Goal: Task Accomplishment & Management: Use online tool/utility

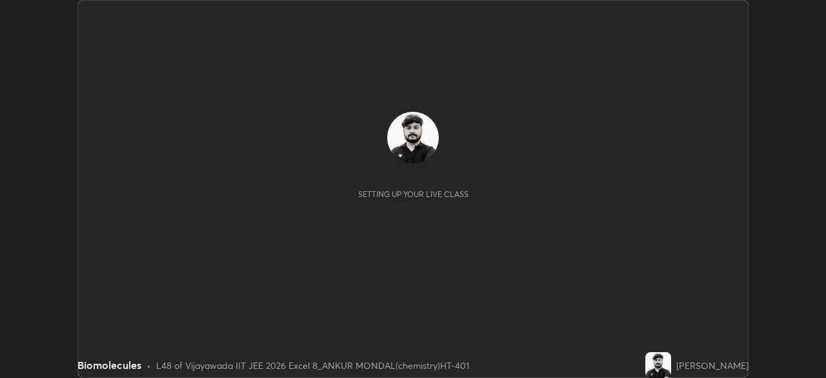
scroll to position [378, 825]
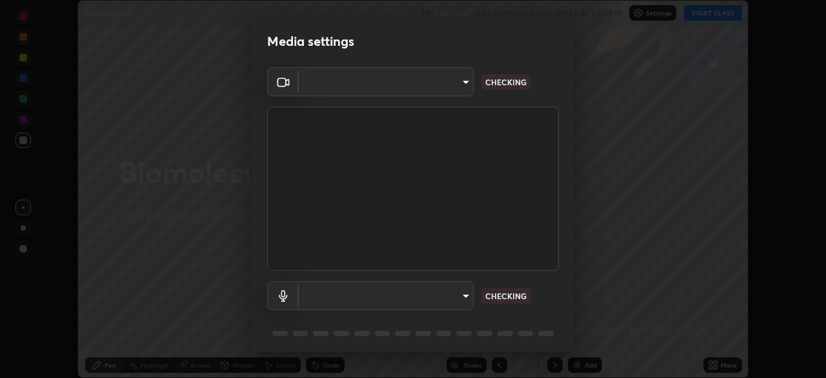
type input "95b0dbfd724da57dcd49a00bd4445ce317b6254999b582a4fc0dd394a30eb51d"
type input "default"
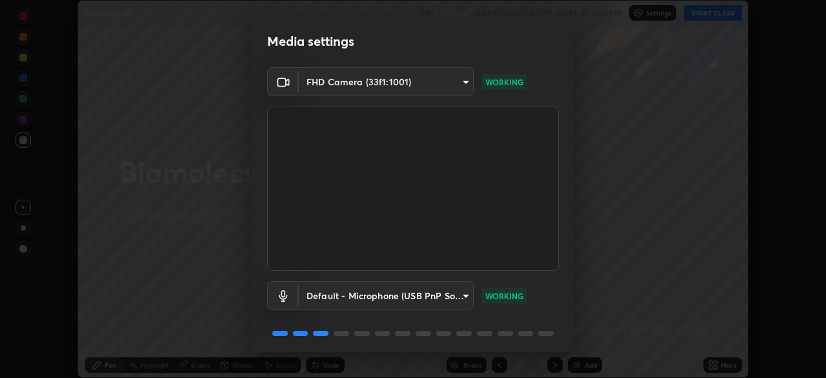
scroll to position [46, 0]
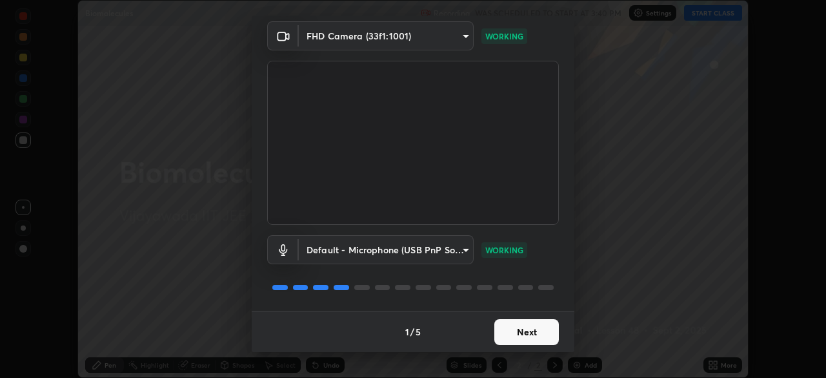
click at [527, 330] on button "Next" at bounding box center [526, 332] width 65 height 26
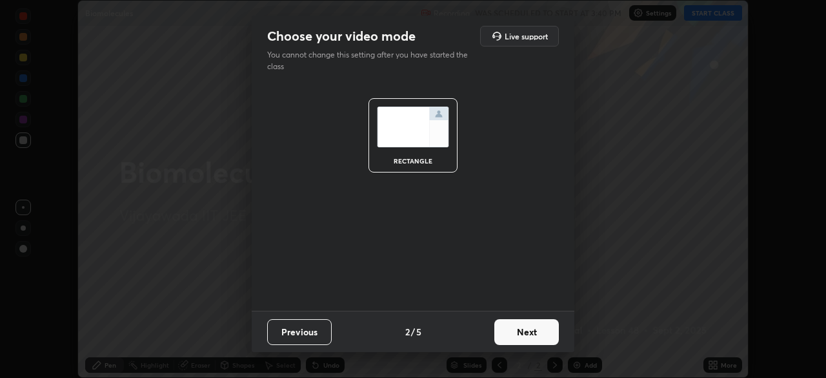
scroll to position [0, 0]
click at [530, 334] on button "Next" at bounding box center [526, 332] width 65 height 26
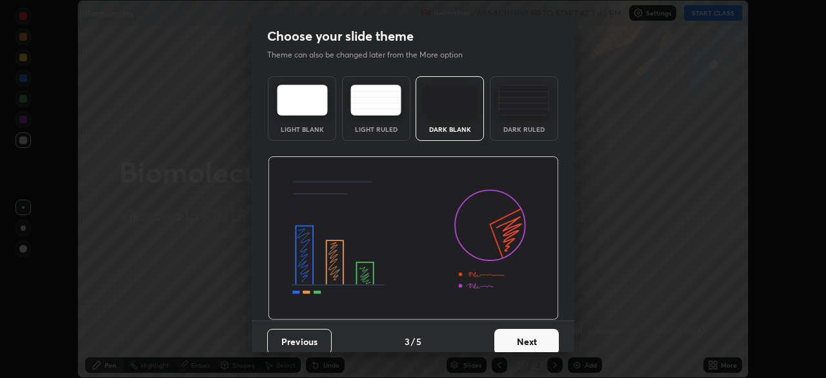
click at [530, 336] on button "Next" at bounding box center [526, 341] width 65 height 26
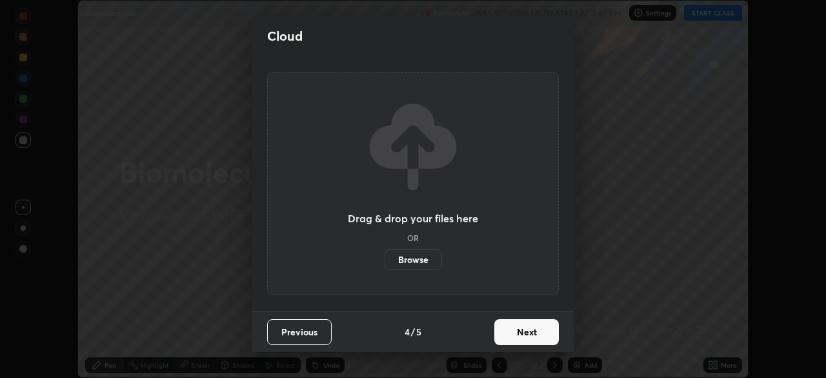
click at [530, 334] on button "Next" at bounding box center [526, 332] width 65 height 26
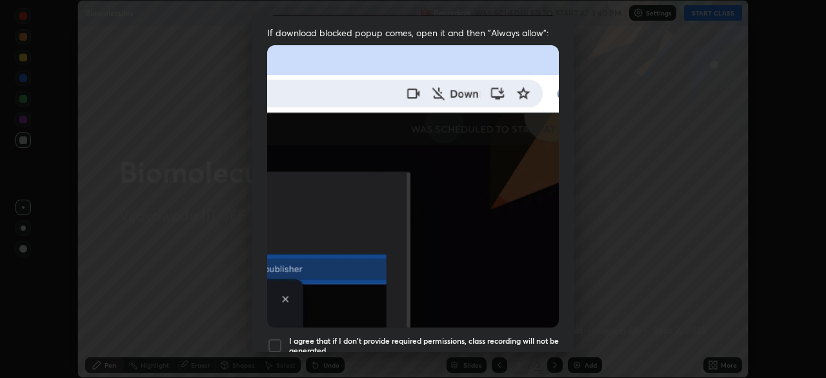
scroll to position [309, 0]
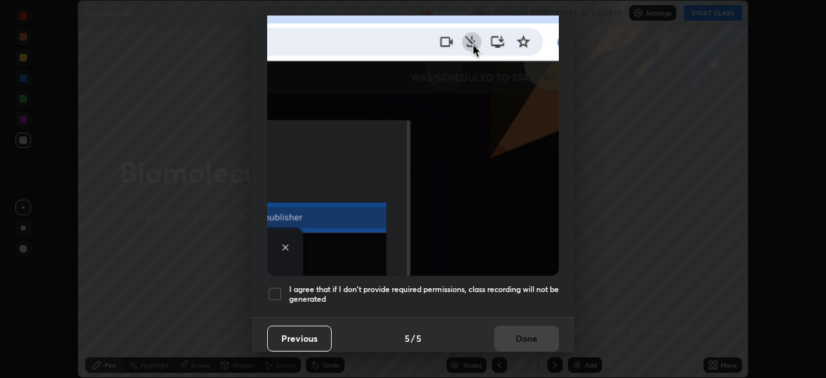
click at [279, 286] on div at bounding box center [274, 293] width 15 height 15
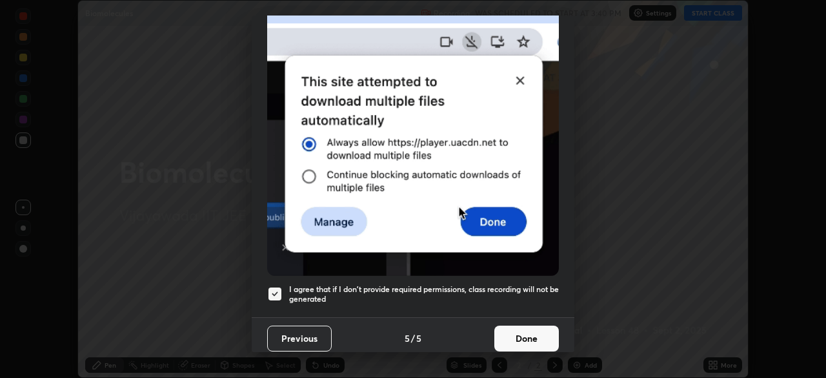
click at [532, 332] on button "Done" at bounding box center [526, 338] width 65 height 26
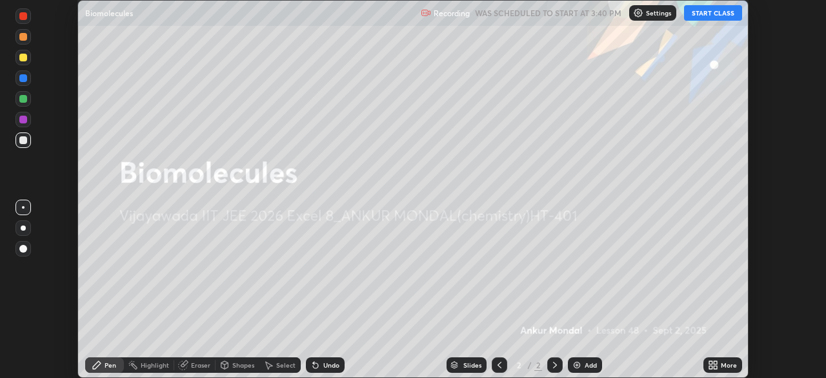
click at [711, 19] on button "START CLASS" at bounding box center [713, 12] width 58 height 15
